Goal: Information Seeking & Learning: Learn about a topic

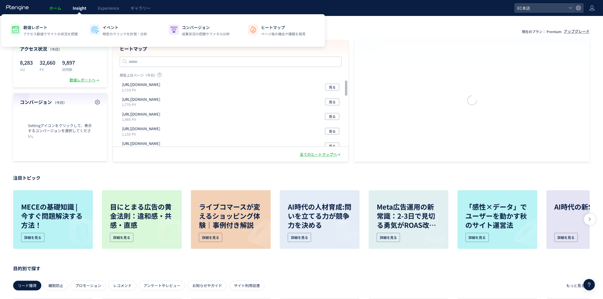
click at [83, 9] on span "Insight" at bounding box center [80, 8] width 14 height 6
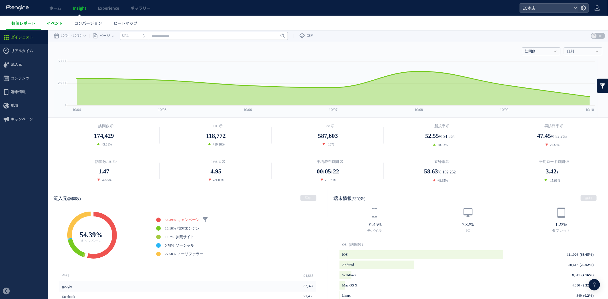
click at [57, 21] on span "イベント" at bounding box center [55, 23] width 16 height 6
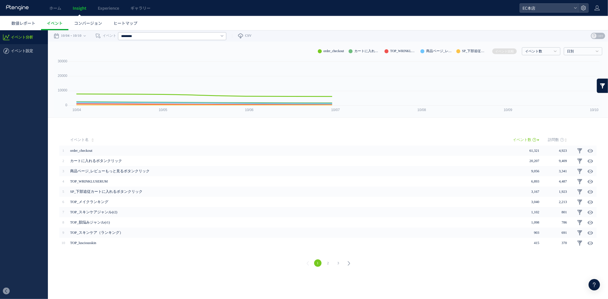
click at [603, 87] on link at bounding box center [602, 85] width 11 height 14
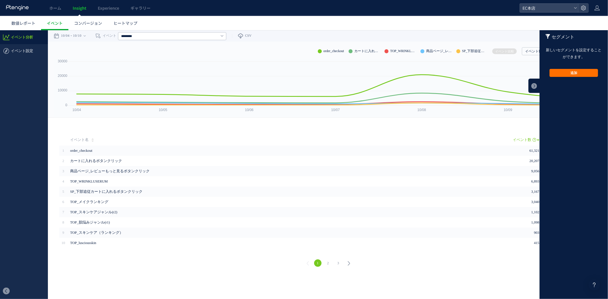
click at [566, 64] on footer "追加 追加 有効にする 無効にする クリア" at bounding box center [573, 72] width 68 height 25
click at [569, 73] on button "追加" at bounding box center [573, 73] width 48 height 8
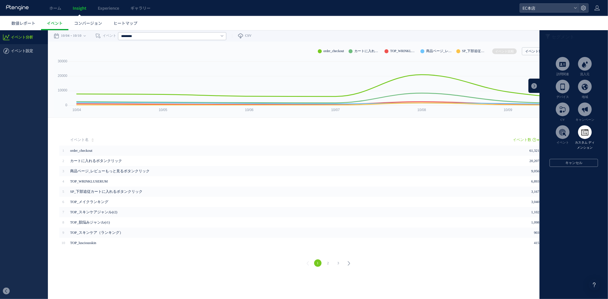
click at [587, 132] on span at bounding box center [585, 132] width 14 height 14
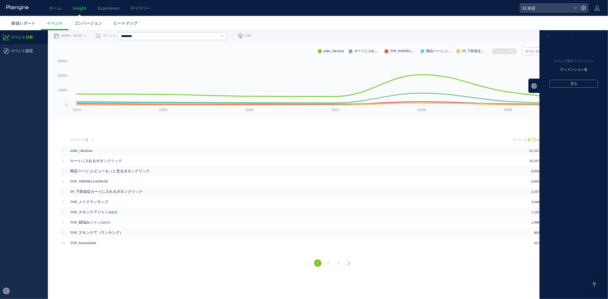
click at [575, 67] on li "ディメンション名" at bounding box center [574, 69] width 60 height 9
click at [571, 109] on li "order_goods_name" at bounding box center [574, 109] width 60 height 9
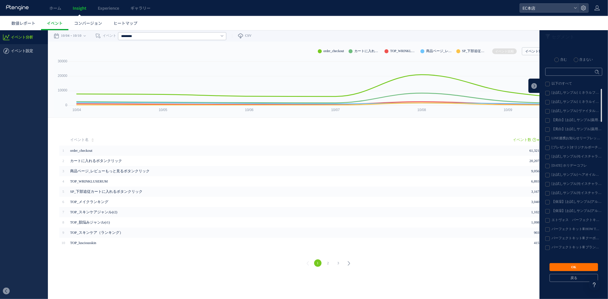
scroll to position [39, 0]
click at [548, 190] on label "パーフェクトキットⅢ HOW TO BOOK" at bounding box center [573, 190] width 56 height 5
click at [548, 200] on label "パーフェクトキットⅢ クーポンお知らせ_[DATE]" at bounding box center [573, 199] width 56 height 5
click at [549, 209] on label "パーフェクトキットⅢ ブランドブック" at bounding box center [573, 209] width 56 height 5
click at [548, 180] on label "エトヴォス　パーフェクトキット" at bounding box center [573, 181] width 56 height 5
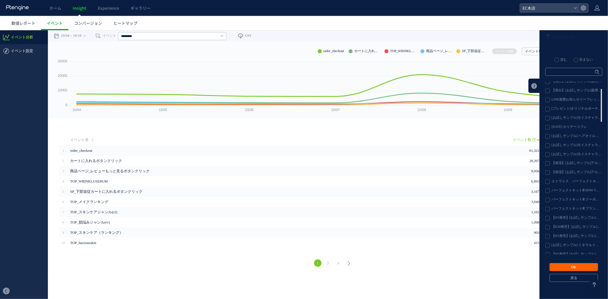
click at [585, 263] on button "OK" at bounding box center [573, 267] width 48 height 8
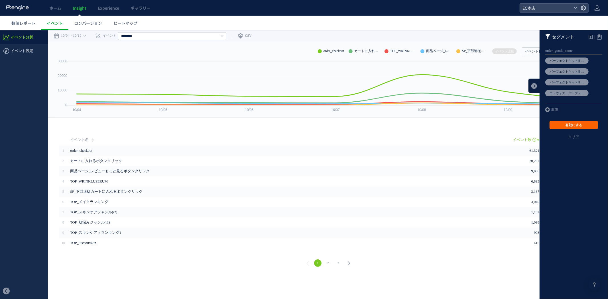
click at [586, 121] on button "有効にする" at bounding box center [573, 125] width 48 height 8
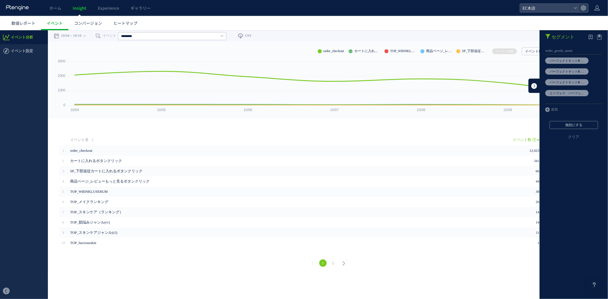
click at [534, 83] on link at bounding box center [533, 85] width 11 height 14
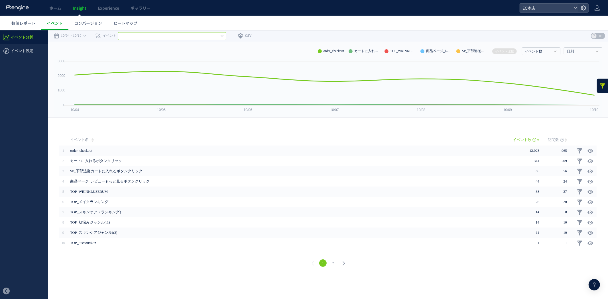
click at [183, 39] on input "text" at bounding box center [172, 36] width 108 height 8
click at [134, 58] on link "Login" at bounding box center [171, 57] width 99 height 7
type input "*****"
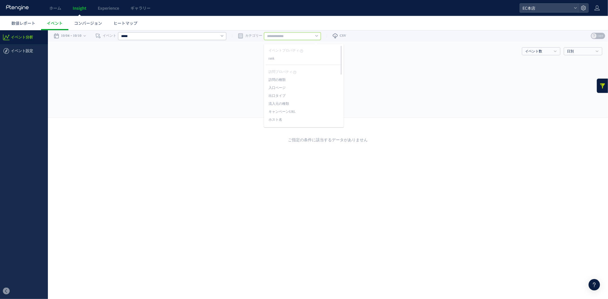
click at [292, 35] on input "text" at bounding box center [292, 36] width 57 height 8
click at [272, 56] on link "rank" at bounding box center [303, 58] width 71 height 7
type input "****"
click at [184, 41] on div "***** すべてのイベント Login SP_下部追従カートに入れるボタンクリック TOP_[GEOGRAPHIC_DATA]" at bounding box center [172, 35] width 108 height 11
click at [182, 36] on input "*****" at bounding box center [172, 36] width 108 height 8
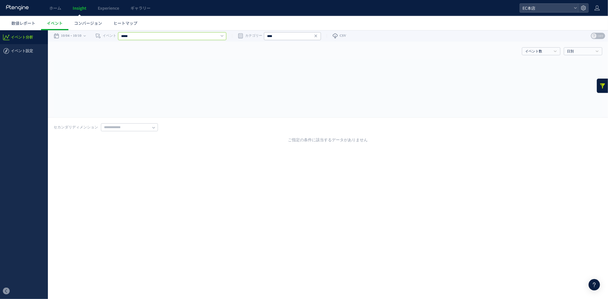
click at [182, 36] on input "*****" at bounding box center [172, 36] width 108 height 8
click at [180, 40] on input "*****" at bounding box center [172, 36] width 108 height 8
click at [138, 37] on input "*****" at bounding box center [172, 36] width 108 height 8
click at [138, 73] on link "order_checkout" at bounding box center [171, 73] width 99 height 7
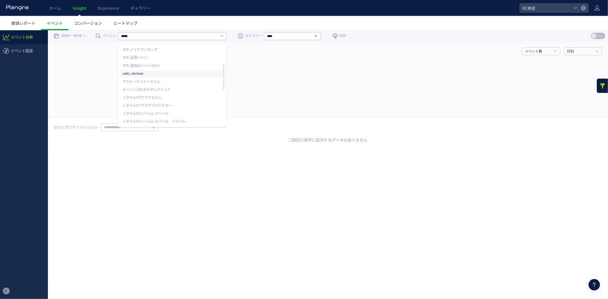
type input "**********"
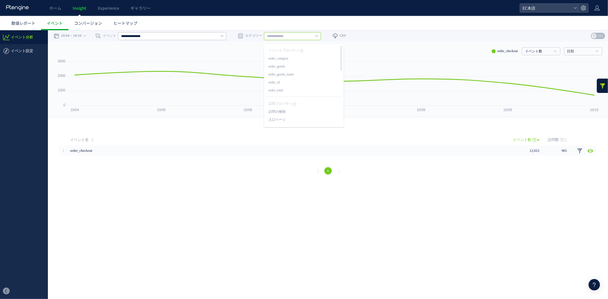
click at [289, 34] on input "text" at bounding box center [292, 36] width 57 height 8
click at [288, 72] on link "order_goods_name" at bounding box center [303, 74] width 71 height 7
type input "**********"
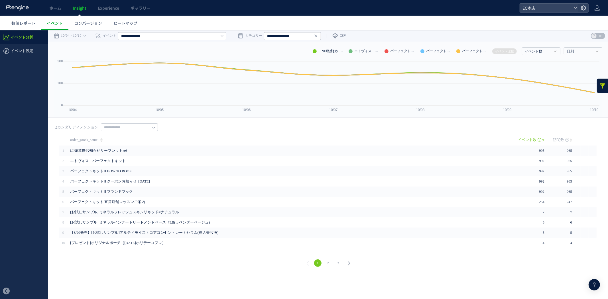
click at [601, 86] on link at bounding box center [602, 85] width 11 height 14
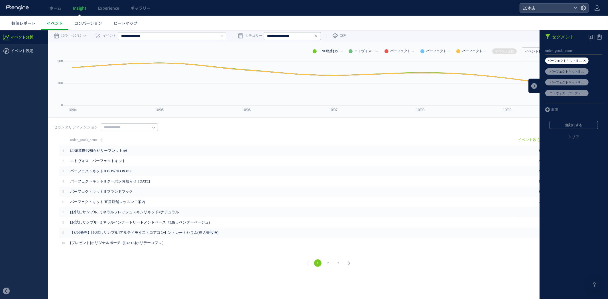
click at [585, 57] on icon at bounding box center [584, 60] width 3 height 6
click at [584, 62] on icon at bounding box center [584, 60] width 3 height 6
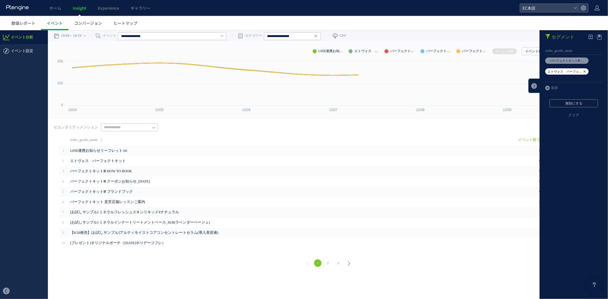
click at [585, 70] on icon at bounding box center [584, 71] width 3 height 6
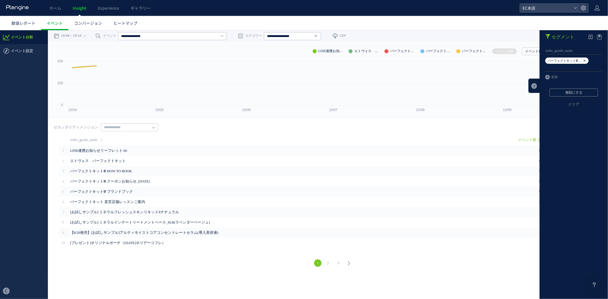
click at [584, 58] on icon at bounding box center [584, 60] width 3 height 6
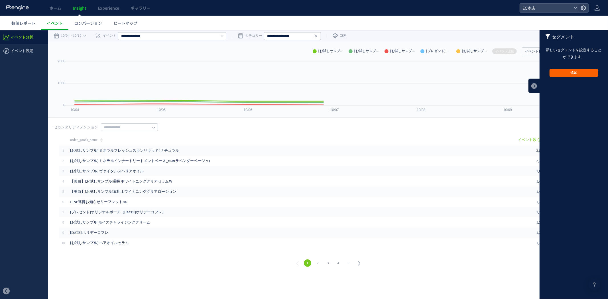
click at [571, 75] on button "追加" at bounding box center [573, 73] width 48 height 8
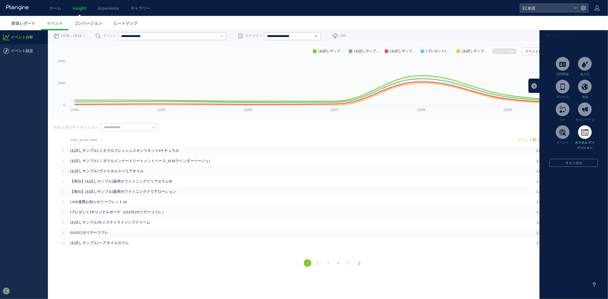
click at [584, 133] on span at bounding box center [585, 132] width 14 height 14
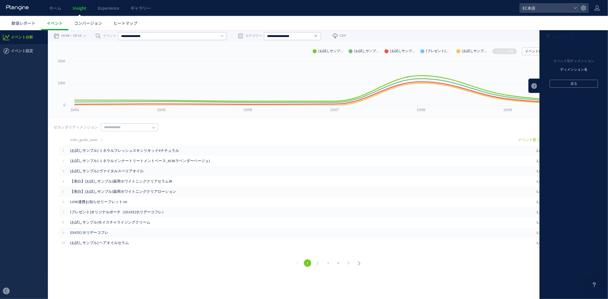
click at [568, 69] on li "ディメンション名" at bounding box center [574, 69] width 60 height 9
click at [576, 107] on li "order_goods_name" at bounding box center [574, 109] width 60 height 9
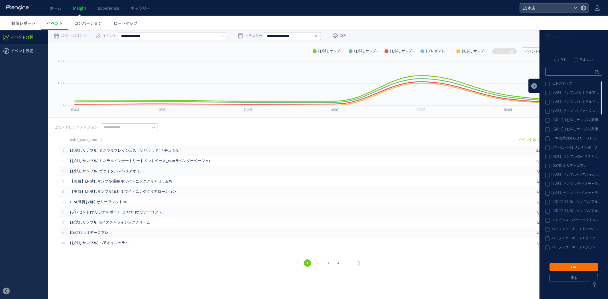
click at [565, 72] on input "text" at bounding box center [573, 72] width 57 height 8
type input "******"
click at [594, 70] on span "Enter" at bounding box center [595, 71] width 7 height 3
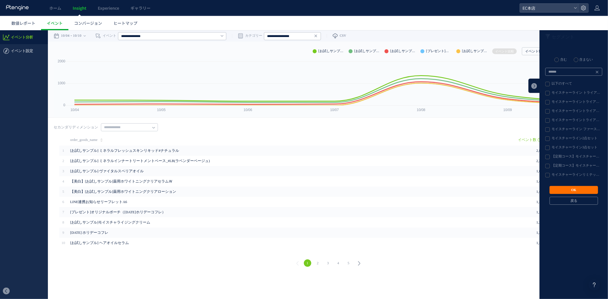
click at [546, 84] on label "以下のすべて" at bounding box center [573, 83] width 56 height 5
click at [546, 93] on label "モイスチャーライン トライアルキット" at bounding box center [573, 93] width 56 height 5
click at [546, 101] on label "モイスチャーライントライアルキット HOW TO BOOK" at bounding box center [573, 102] width 56 height 5
click at [548, 110] on label "モイスチャーライントライアルキット コンセプトブック" at bounding box center [573, 111] width 56 height 5
click at [545, 117] on ul "以下のすべて モイスチャーライン トライアルキット モイスチャーライントライアルキット HOW TO BOOK モイスチャーライントライアルキット コンセプト…" at bounding box center [573, 129] width 57 height 96
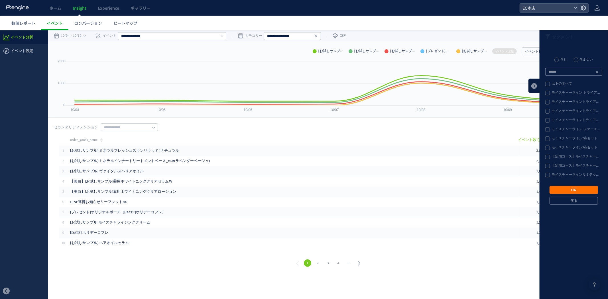
drag, startPoint x: 547, startPoint y: 130, endPoint x: 547, endPoint y: 124, distance: 6.0
click at [547, 130] on label "モイスチャーライン ファーストキット" at bounding box center [573, 129] width 56 height 5
click at [547, 119] on label "モイスチャーライントライアルキット クーポンお知らせ_[DATE]" at bounding box center [573, 120] width 56 height 5
click at [546, 137] on label "モイスチャーライン2点セット" at bounding box center [573, 138] width 56 height 5
click at [545, 149] on label "モイスチャーライン3点セット" at bounding box center [573, 147] width 56 height 5
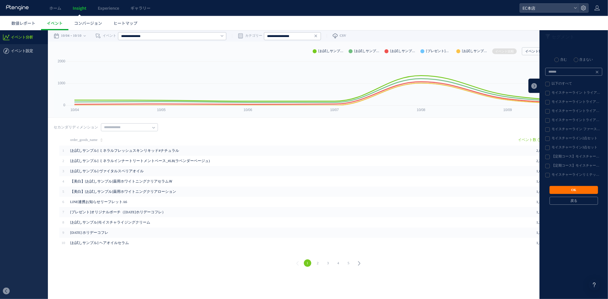
click at [547, 175] on label "モイスチャーラインリミテッドキット" at bounding box center [573, 175] width 56 height 5
click at [579, 191] on button "OK" at bounding box center [573, 190] width 48 height 8
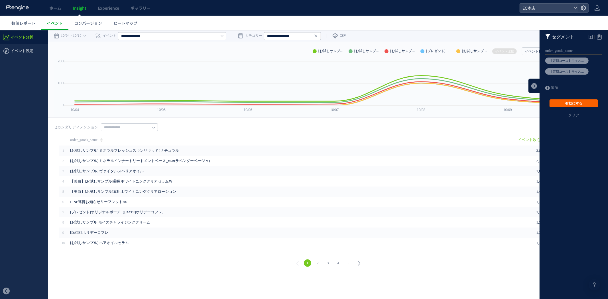
click at [579, 104] on button "有効にする" at bounding box center [573, 103] width 48 height 8
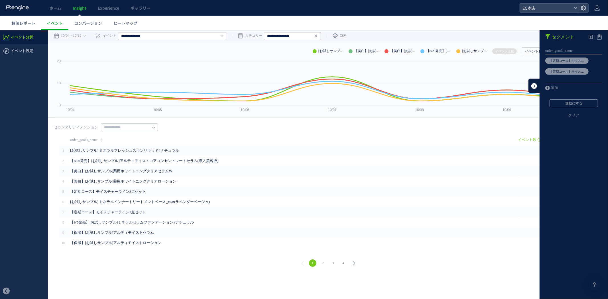
click at [534, 84] on link at bounding box center [533, 85] width 11 height 14
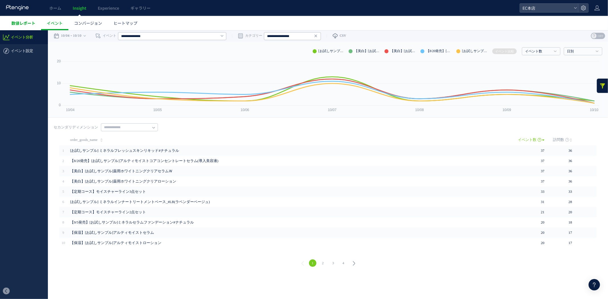
click at [33, 23] on span "数値レポート" at bounding box center [23, 23] width 24 height 6
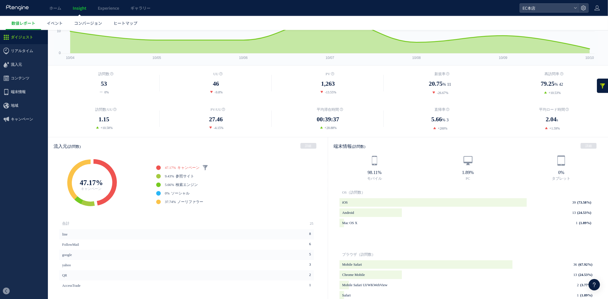
scroll to position [148, 0]
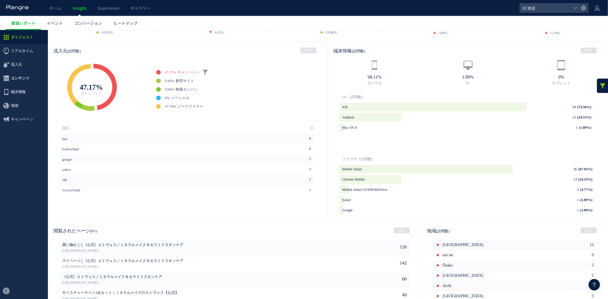
click at [21, 75] on span "コンテンツ" at bounding box center [20, 78] width 19 height 14
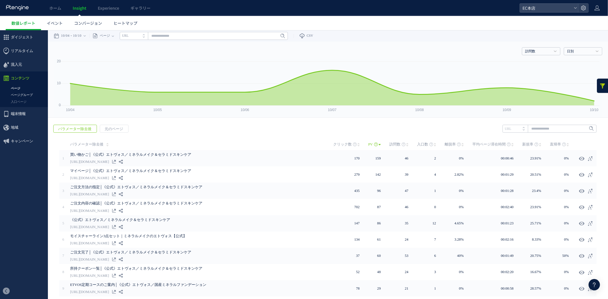
click at [21, 93] on link "ページグループ" at bounding box center [24, 94] width 48 height 7
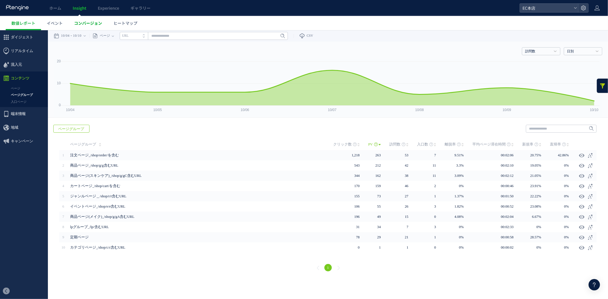
click at [93, 23] on span "コンバージョン" at bounding box center [88, 23] width 28 height 6
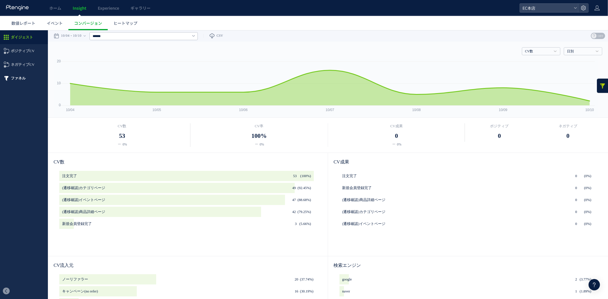
click at [17, 77] on span "ファネル" at bounding box center [18, 78] width 15 height 14
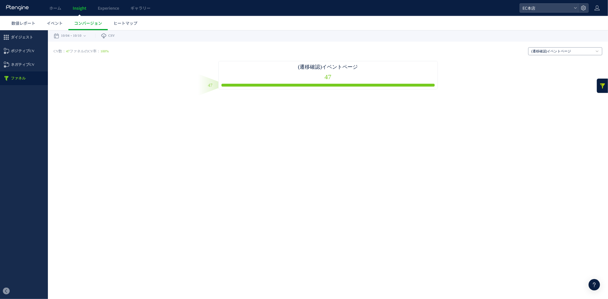
click at [548, 52] on link "(遷移確認)イベントページ" at bounding box center [562, 51] width 62 height 5
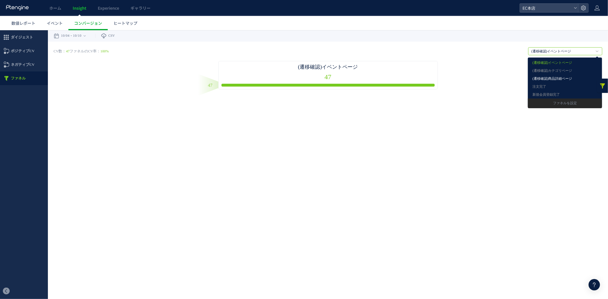
click at [548, 77] on link "(遷移確認)商品詳細ページ" at bounding box center [564, 78] width 65 height 7
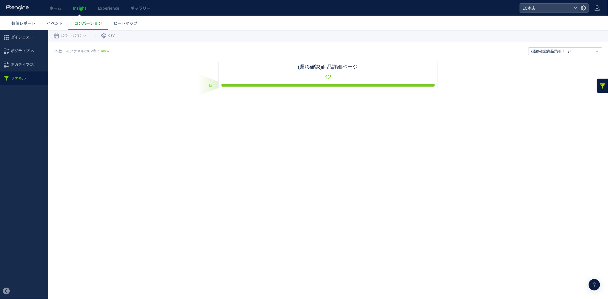
click at [548, 46] on div "CV数： 42 ファネルのCV率： 100% (遷移確認)商品詳細ページ (遷移確認)イベントページ (遷移確認)カテゴリページ (遷移確認)商品詳細ページ …" at bounding box center [328, 68] width 560 height 54
click at [543, 52] on link "(遷移確認)商品詳細ページ" at bounding box center [562, 51] width 62 height 5
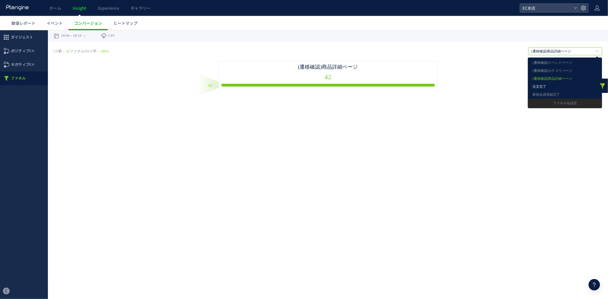
click at [538, 87] on link "注文完了" at bounding box center [564, 86] width 65 height 7
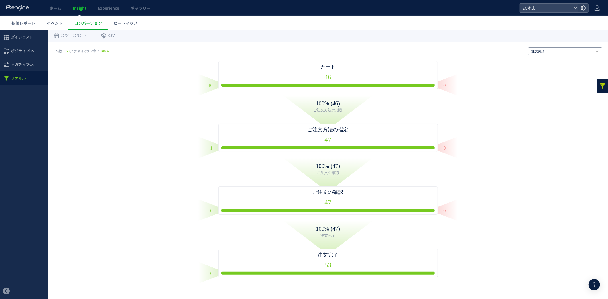
click at [557, 47] on h4 "注文完了" at bounding box center [565, 51] width 74 height 8
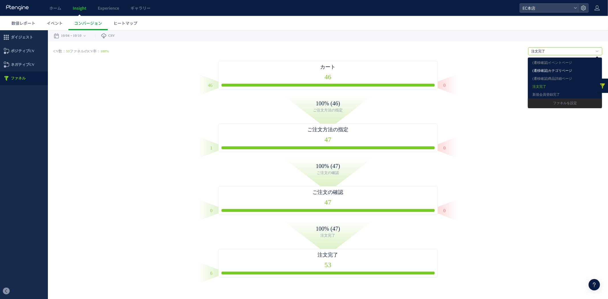
scroll to position [1, 0]
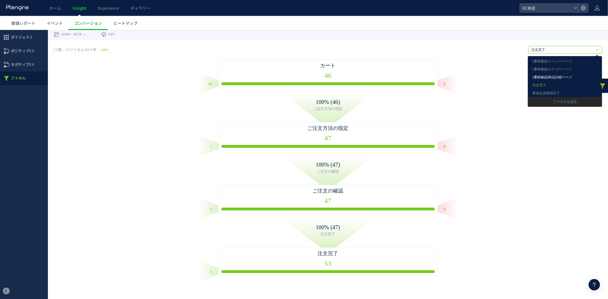
click at [543, 76] on link "(遷移確認)商品詳細ページ" at bounding box center [564, 76] width 65 height 7
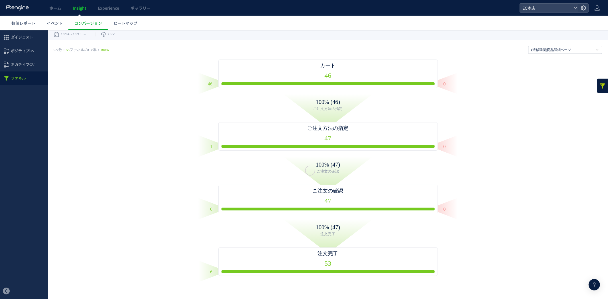
scroll to position [0, 0]
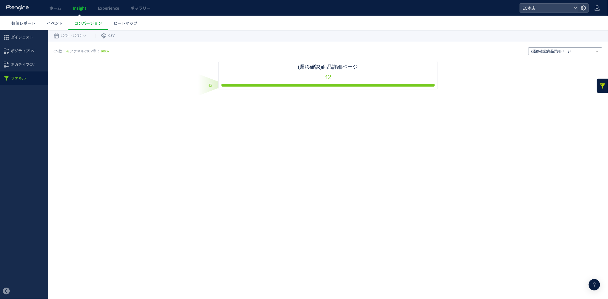
click at [549, 49] on link "(遷移確認)商品詳細ページ" at bounding box center [562, 51] width 62 height 5
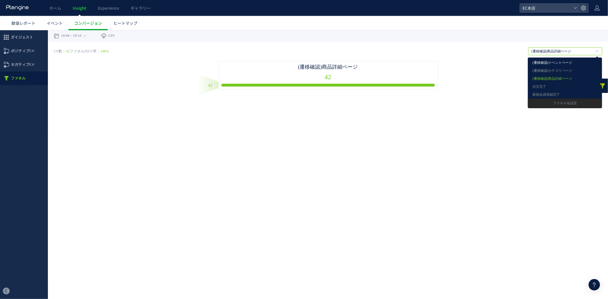
click at [548, 62] on link "(遷移確認)イベントページ" at bounding box center [564, 62] width 65 height 7
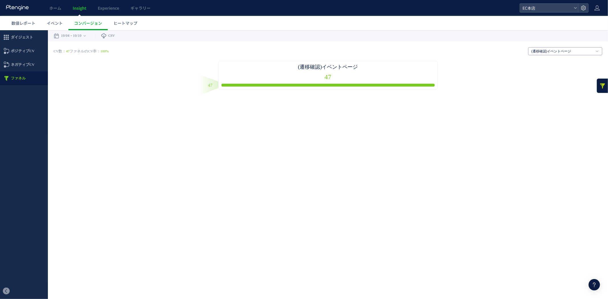
click at [548, 50] on link "(遷移確認)イベントページ" at bounding box center [562, 51] width 62 height 5
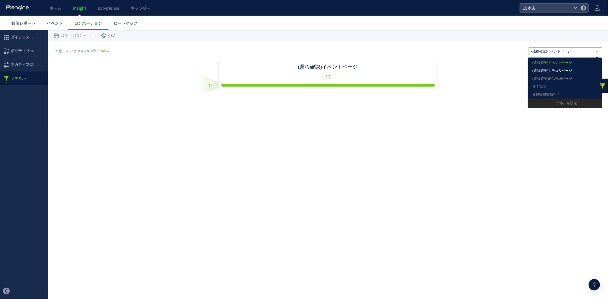
click at [546, 70] on link "(遷移確認)カテゴリページ" at bounding box center [564, 70] width 65 height 7
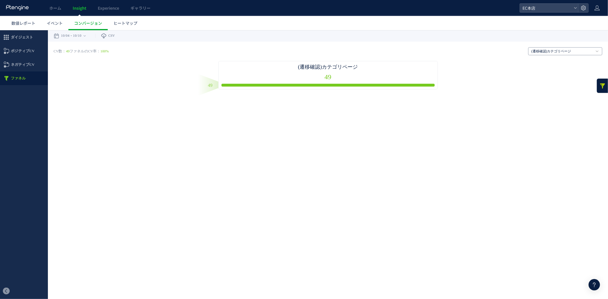
click at [547, 51] on link "(遷移確認)カテゴリページ" at bounding box center [562, 51] width 62 height 5
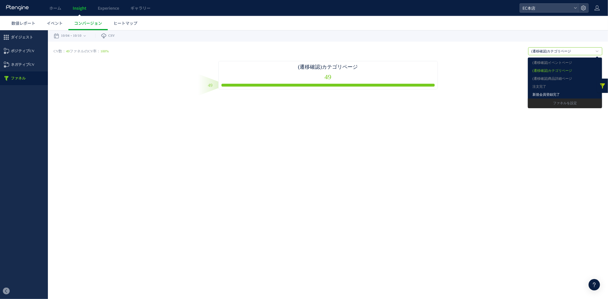
click at [545, 93] on link "新規会員登録完了" at bounding box center [564, 94] width 65 height 7
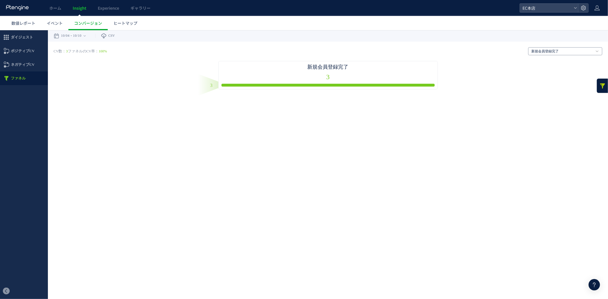
click at [546, 53] on link "新規会員登録完了" at bounding box center [562, 51] width 62 height 5
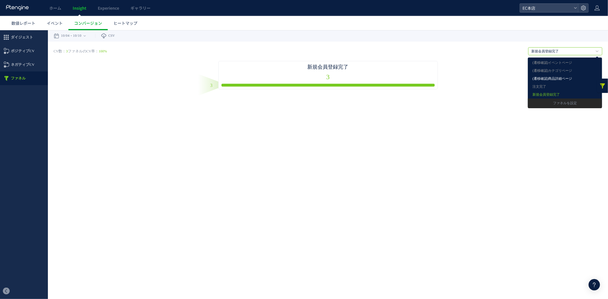
click at [543, 79] on link "(遷移確認)商品詳細ページ" at bounding box center [564, 78] width 65 height 7
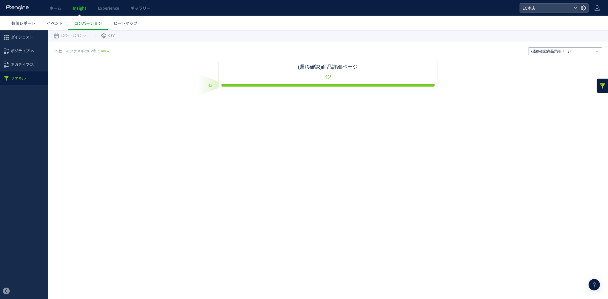
click at [548, 47] on h4 "(遷移確認)商品詳細ページ" at bounding box center [565, 51] width 74 height 8
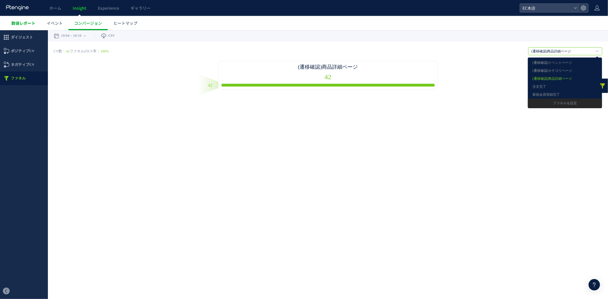
click at [29, 22] on span "数値レポート" at bounding box center [23, 23] width 24 height 6
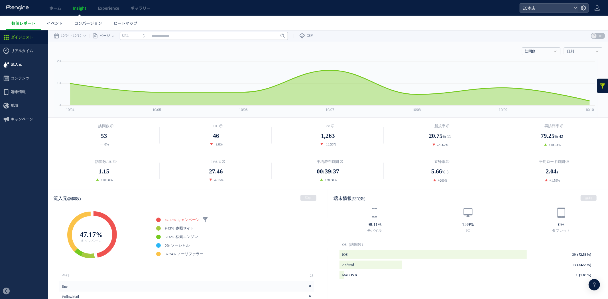
click at [23, 68] on span "流入元" at bounding box center [24, 65] width 48 height 14
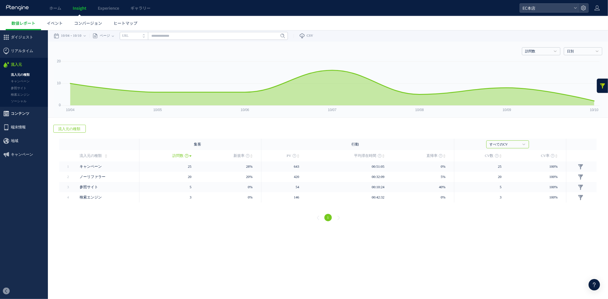
click at [14, 112] on span "コンテンツ" at bounding box center [20, 114] width 19 height 14
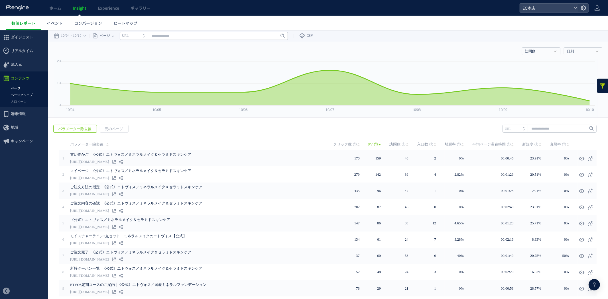
click at [19, 92] on link "ページグループ" at bounding box center [24, 94] width 48 height 7
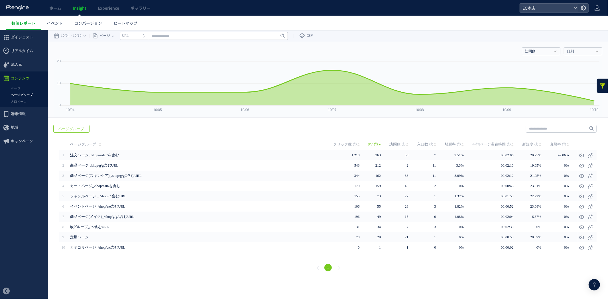
click at [456, 143] on span "離脱率" at bounding box center [449, 143] width 11 height 11
click at [25, 101] on link "入口ページ" at bounding box center [24, 101] width 48 height 7
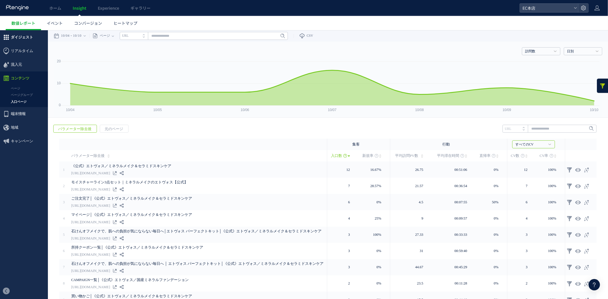
click at [15, 40] on span "ダイジェスト" at bounding box center [22, 37] width 22 height 14
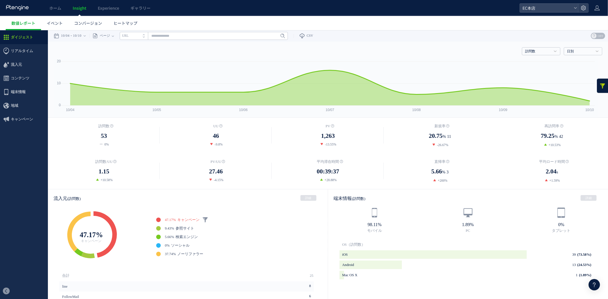
click at [597, 79] on link at bounding box center [602, 85] width 11 height 14
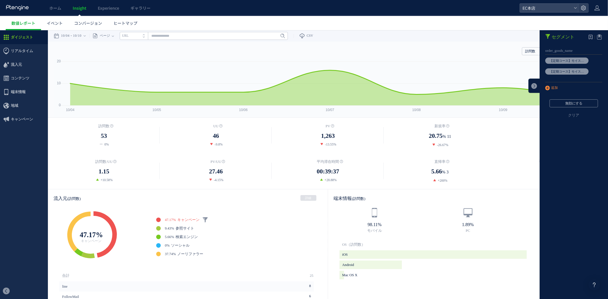
click at [545, 87] on icon at bounding box center [547, 88] width 5 height 6
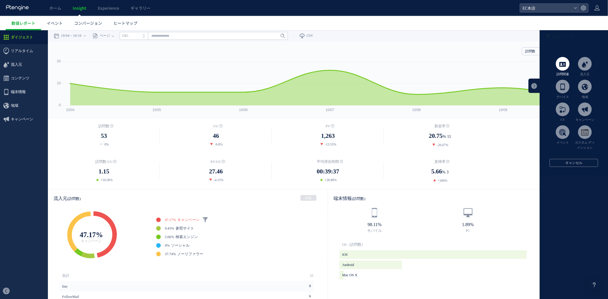
click at [556, 64] on span at bounding box center [563, 64] width 14 height 14
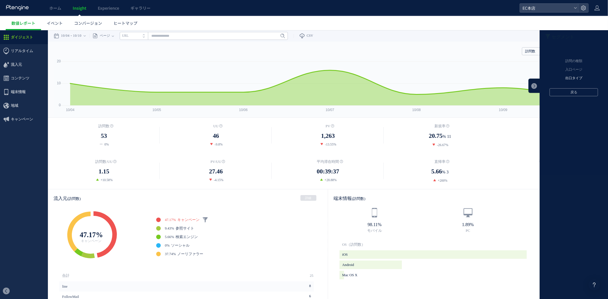
click at [563, 78] on li "出口タイプ" at bounding box center [574, 78] width 60 height 9
click at [565, 128] on button "戻る" at bounding box center [573, 128] width 48 height 8
click at [563, 91] on button "戻る" at bounding box center [573, 92] width 48 height 8
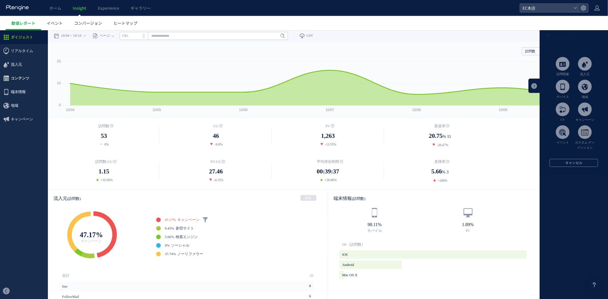
click at [15, 75] on span "コンテンツ" at bounding box center [20, 78] width 19 height 14
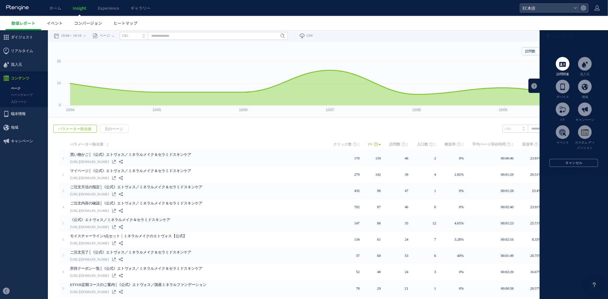
click at [556, 62] on span at bounding box center [563, 64] width 14 height 14
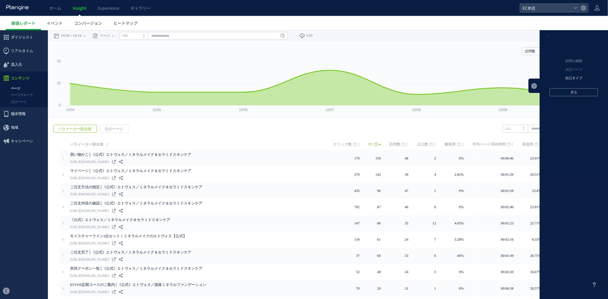
click at [577, 78] on li "出口タイプ" at bounding box center [574, 78] width 60 height 9
click at [551, 100] on label "非直帰訪問" at bounding box center [573, 102] width 56 height 5
click at [555, 114] on button "OK" at bounding box center [573, 117] width 48 height 8
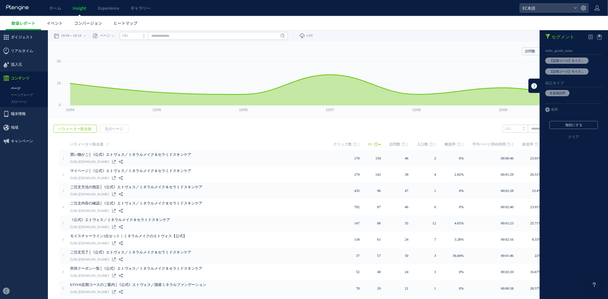
click at [528, 84] on link at bounding box center [533, 85] width 11 height 14
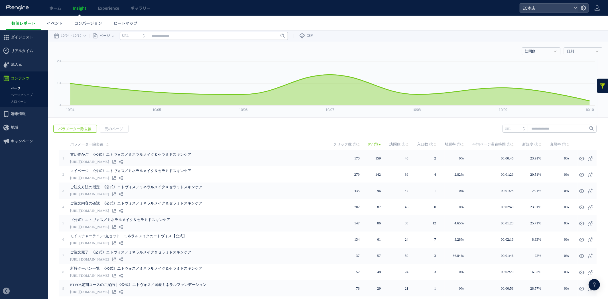
click at [461, 146] on icon at bounding box center [462, 144] width 2 height 5
click at [461, 146] on use at bounding box center [462, 144] width 2 height 3
click at [461, 144] on use at bounding box center [462, 144] width 2 height 3
click at [449, 142] on span "離脱率" at bounding box center [449, 143] width 11 height 11
click at [447, 143] on span "離脱率" at bounding box center [449, 143] width 11 height 11
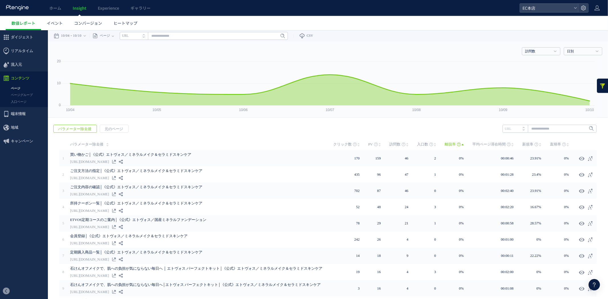
click at [444, 144] on span "離脱率" at bounding box center [449, 143] width 11 height 11
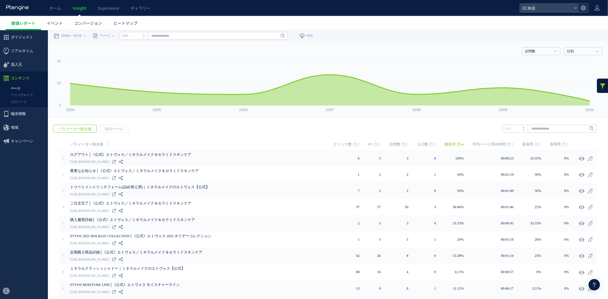
click at [583, 11] on icon at bounding box center [583, 8] width 6 height 6
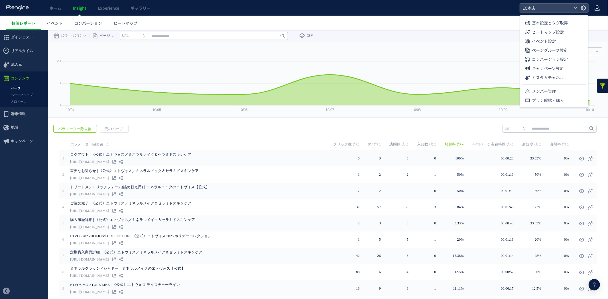
click at [597, 6] on icon at bounding box center [597, 8] width 6 height 6
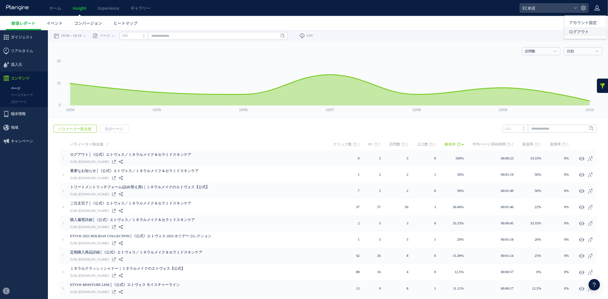
click at [580, 30] on span "ログアウト" at bounding box center [579, 32] width 20 height 6
